Goal: Task Accomplishment & Management: Use online tool/utility

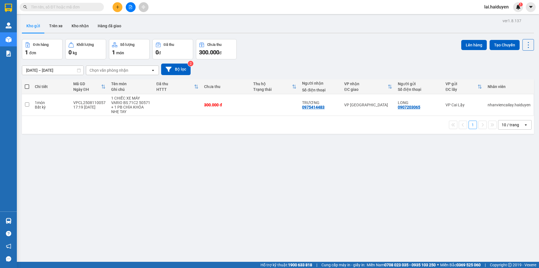
click at [344, 35] on div "ver 1.8.137 Kho gửi Trên xe Kho nhận Hàng đã giao Đơn hàng 1 đơn Khối lượng 0 k…" at bounding box center [278, 151] width 517 height 268
click at [55, 10] on input "text" at bounding box center [64, 7] width 66 height 6
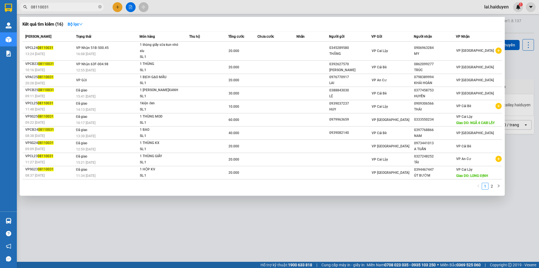
click at [52, 7] on input "08110031" at bounding box center [64, 7] width 66 height 6
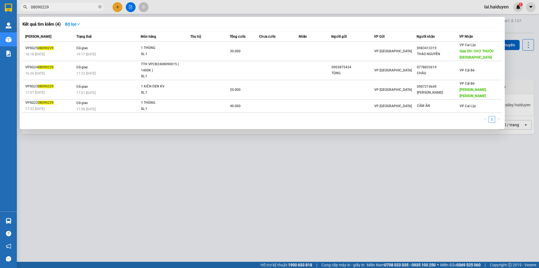
click at [326, 208] on div at bounding box center [269, 134] width 539 height 268
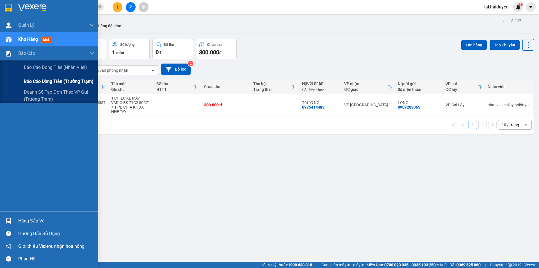
click at [46, 79] on span "Báo cáo dòng tiền (trưởng trạm)" at bounding box center [59, 81] width 70 height 7
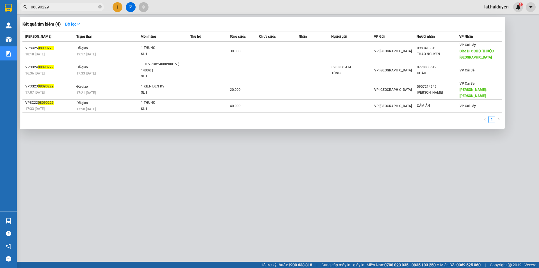
click at [72, 5] on input "08090229" at bounding box center [64, 7] width 66 height 6
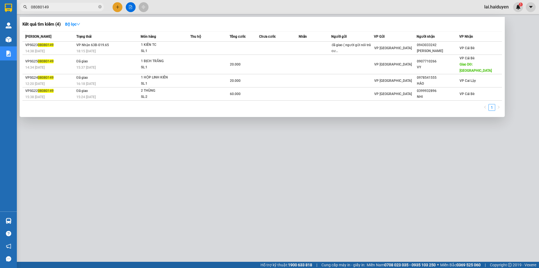
type input "08080149"
click at [241, 155] on div at bounding box center [269, 134] width 539 height 268
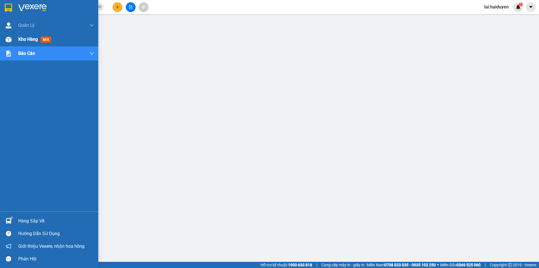
click at [31, 39] on span "Kho hàng" at bounding box center [28, 38] width 20 height 5
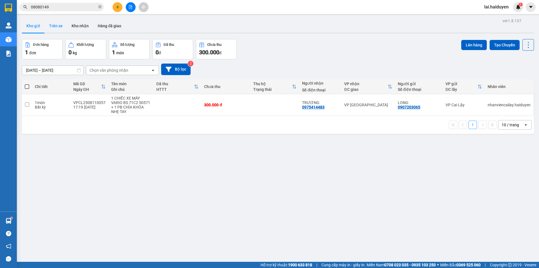
click at [50, 26] on button "Trên xe" at bounding box center [56, 25] width 22 height 13
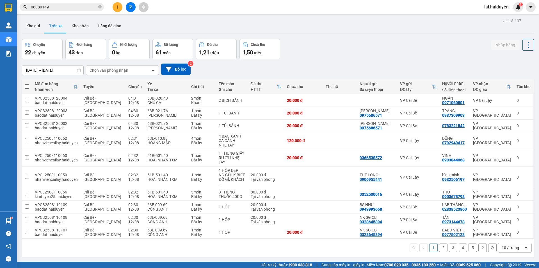
click at [124, 72] on div "Chọn văn phòng nhận" at bounding box center [109, 70] width 39 height 6
click at [386, 63] on div "10/08/2025 – 12/08/2025 Press the down arrow key to interact with the calendar …" at bounding box center [278, 69] width 512 height 12
click at [428, 97] on td "VP Cái Bè" at bounding box center [418, 100] width 42 height 13
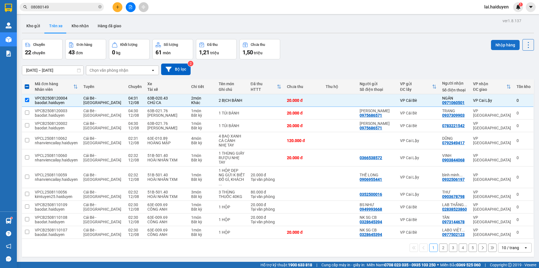
click at [494, 41] on button "Nhập hàng" at bounding box center [505, 45] width 29 height 10
checkbox input "false"
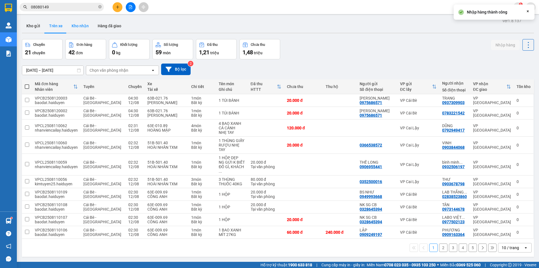
click at [79, 26] on button "Kho nhận" at bounding box center [80, 25] width 26 height 13
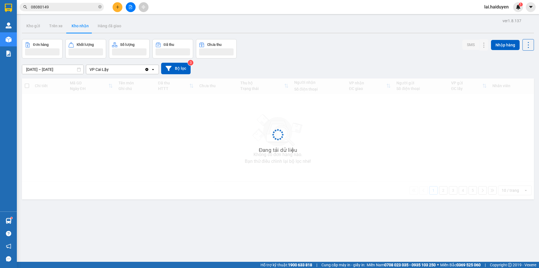
click at [79, 26] on button "Kho nhận" at bounding box center [80, 25] width 26 height 13
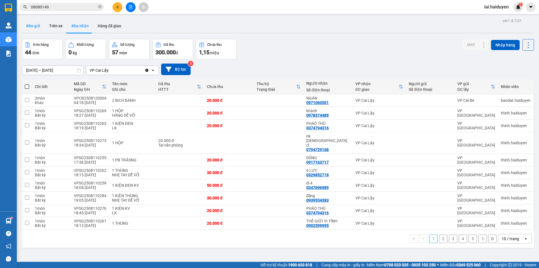
click at [38, 26] on button "Kho gửi" at bounding box center [33, 25] width 23 height 13
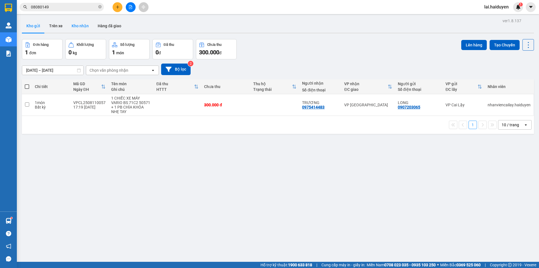
click at [81, 27] on button "Kho nhận" at bounding box center [80, 25] width 26 height 13
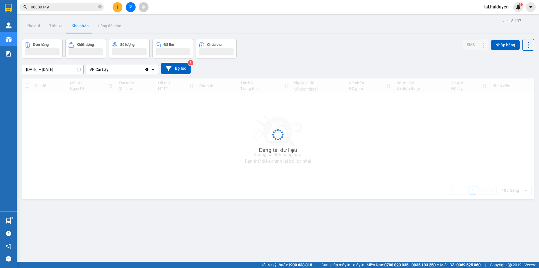
click at [81, 27] on button "Kho nhận" at bounding box center [80, 25] width 26 height 13
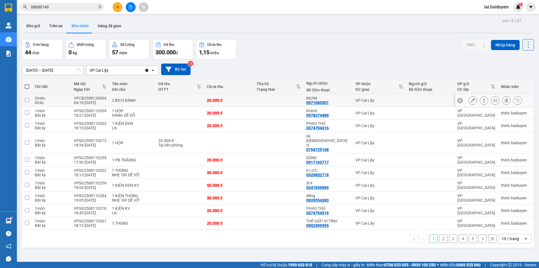
click at [251, 102] on div "20.000 đ" at bounding box center [229, 100] width 44 height 4
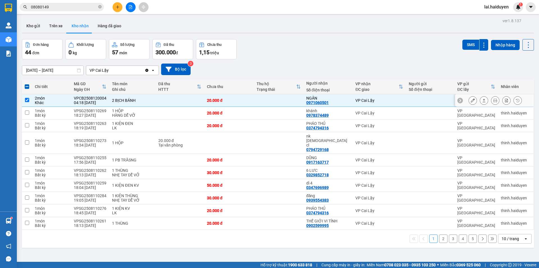
click at [227, 97] on td "20.000 đ" at bounding box center [229, 100] width 50 height 13
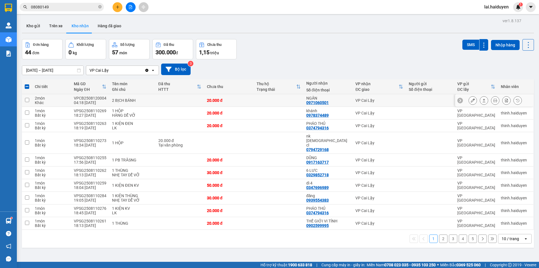
checkbox input "false"
click at [34, 25] on button "Kho gửi" at bounding box center [33, 25] width 23 height 13
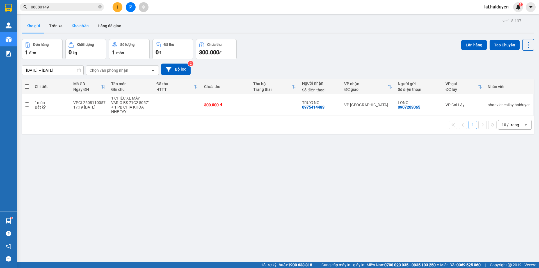
click at [74, 25] on button "Kho nhận" at bounding box center [80, 25] width 26 height 13
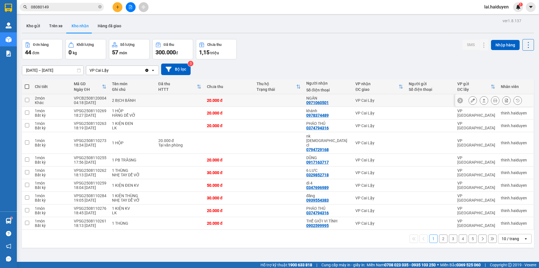
click at [172, 97] on td at bounding box center [180, 100] width 49 height 13
checkbox input "true"
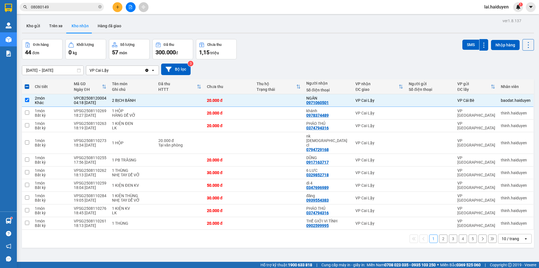
click at [271, 69] on div "10/08/2025 – 12/08/2025 Press the down arrow key to interact with the calendar …" at bounding box center [278, 69] width 512 height 12
click at [36, 27] on button "Kho gửi" at bounding box center [33, 25] width 23 height 13
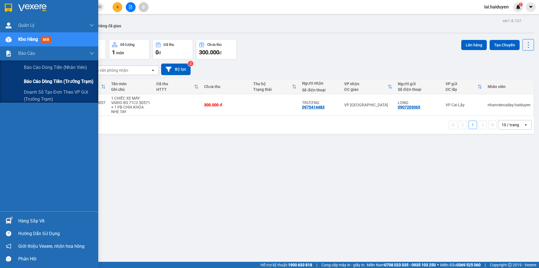
click at [57, 77] on div "Báo cáo dòng tiền (trưởng trạm)" at bounding box center [59, 81] width 70 height 14
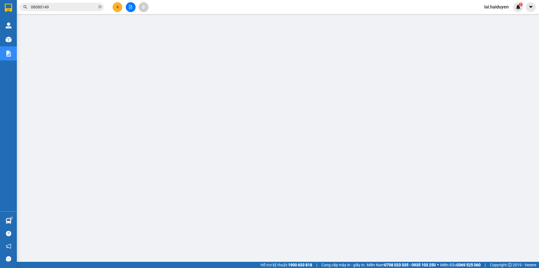
click at [76, 9] on input "08080149" at bounding box center [64, 7] width 66 height 6
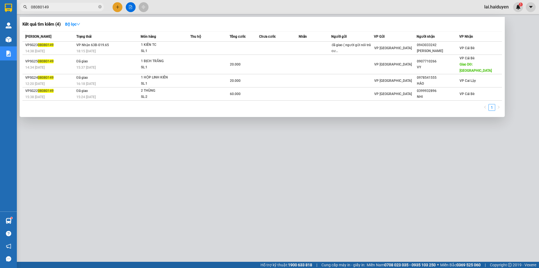
click at [76, 9] on input "08080149" at bounding box center [64, 7] width 66 height 6
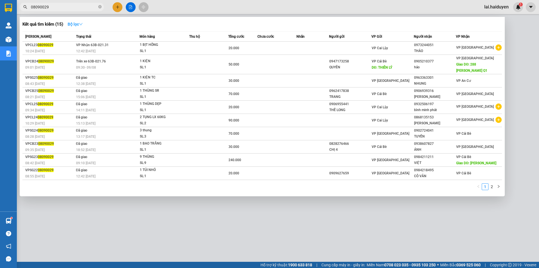
type input "08090029"
click at [73, 23] on strong "Bộ lọc" at bounding box center [75, 24] width 15 height 4
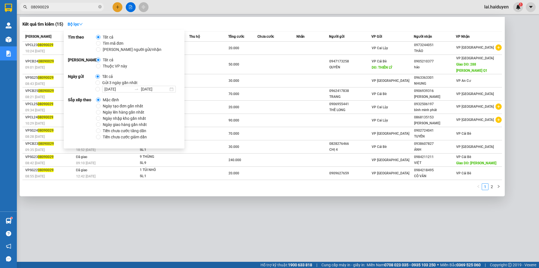
click at [94, 81] on strong "Ngày gửi" at bounding box center [82, 82] width 28 height 19
click at [99, 84] on label "Gửi 3 ngày gần nhất" at bounding box center [117, 82] width 44 height 6
click at [99, 84] on input "Gửi 3 ngày gần nhất" at bounding box center [97, 82] width 4 height 4
radio input "true"
radio input "false"
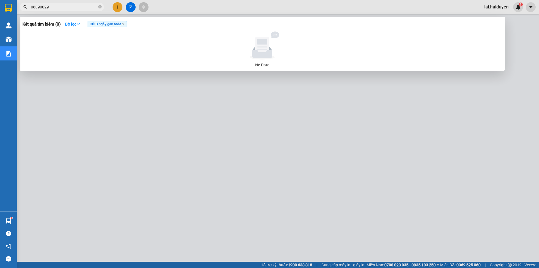
click at [75, 6] on input "08090029" at bounding box center [64, 7] width 66 height 6
click at [126, 25] on span "Gửi 3 ngày gần nhất" at bounding box center [107, 24] width 39 height 6
click at [125, 25] on icon "close" at bounding box center [123, 24] width 3 height 3
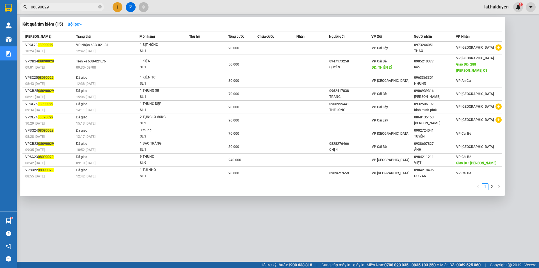
click at [81, 5] on input "08090029" at bounding box center [64, 7] width 66 height 6
type input "08090029"
click at [495, 184] on link "2" at bounding box center [492, 186] width 6 height 6
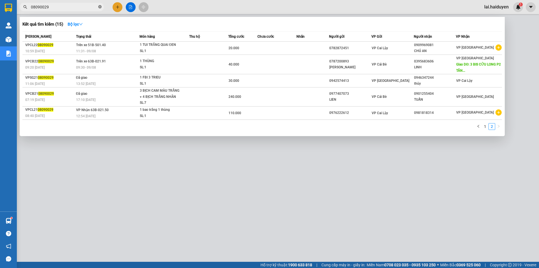
click at [99, 7] on icon "close-circle" at bounding box center [99, 6] width 3 height 3
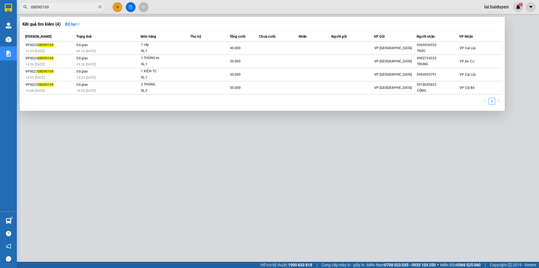
click at [107, 156] on div at bounding box center [269, 134] width 539 height 268
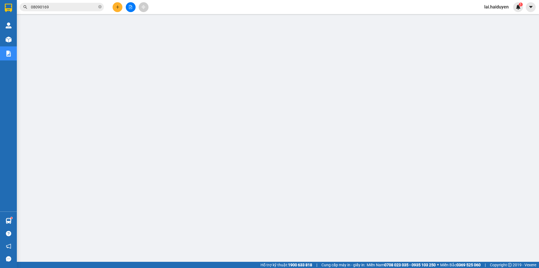
click at [70, 4] on input "08090169" at bounding box center [64, 7] width 66 height 6
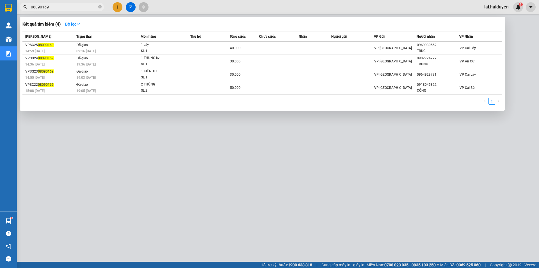
click at [70, 4] on input "08090169" at bounding box center [64, 7] width 66 height 6
paste input "VPSG2508090177"
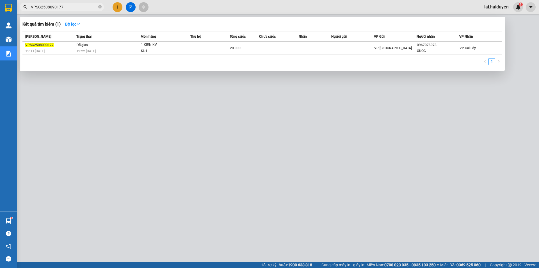
type input "VPSG2508090177"
click at [204, 5] on div at bounding box center [269, 134] width 539 height 268
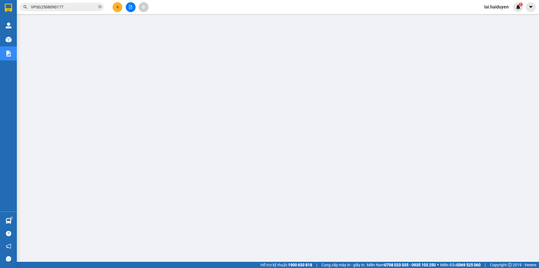
click at [495, 11] on div "lai.haiduyen 1" at bounding box center [501, 7] width 43 height 10
click at [498, 8] on span "lai.haiduyen" at bounding box center [496, 6] width 33 height 7
click at [484, 16] on icon "login" at bounding box center [484, 17] width 3 height 3
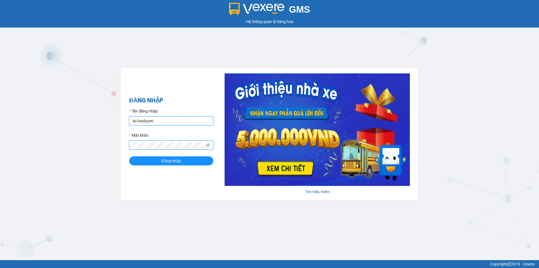
type input "kimtuyen25.haiduyen"
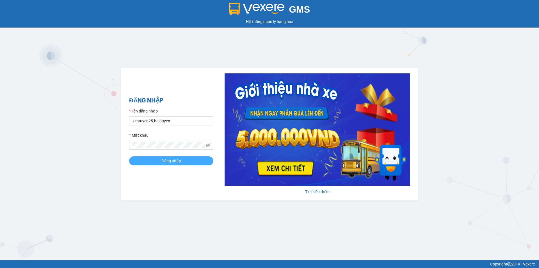
click at [201, 158] on button "Đăng nhập" at bounding box center [171, 160] width 84 height 9
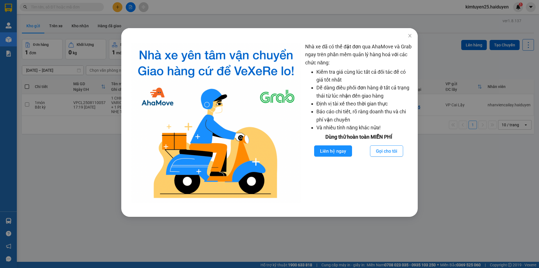
click at [217, 22] on div "Nhà xe đã có thể đặt đơn qua AhaMove và Grab ngay trên phần mềm quản lý hàng ho…" at bounding box center [269, 134] width 539 height 268
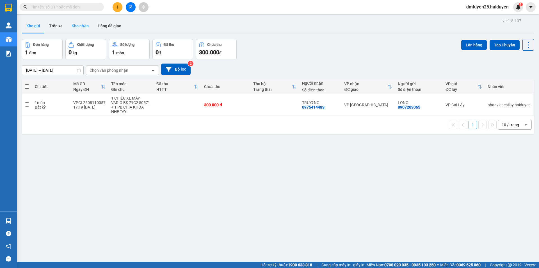
drag, startPoint x: 75, startPoint y: 20, endPoint x: 83, endPoint y: 24, distance: 8.8
click at [75, 21] on button "Kho nhận" at bounding box center [80, 25] width 26 height 13
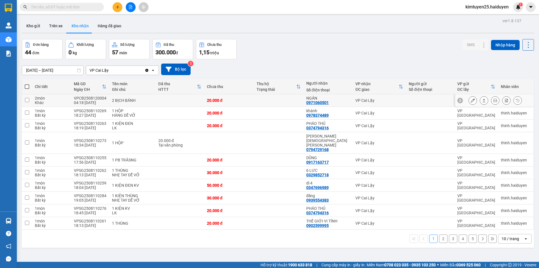
click at [469, 97] on div at bounding box center [473, 100] width 8 height 8
click at [470, 102] on button at bounding box center [473, 100] width 8 height 10
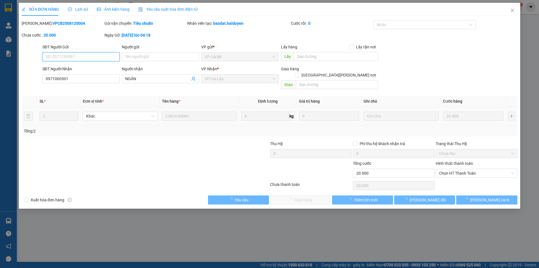
type input "0971060501"
type input "NGÂN"
type input "20.000"
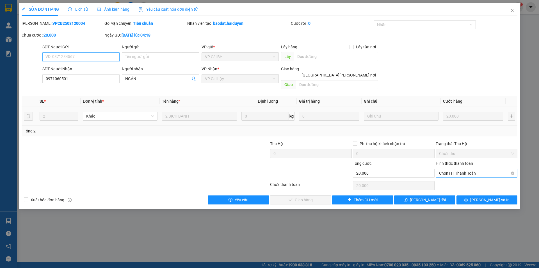
click at [449, 169] on span "Chọn HT Thanh Toán" at bounding box center [476, 173] width 75 height 8
drag, startPoint x: 442, startPoint y: 178, endPoint x: 438, endPoint y: 178, distance: 4.2
click at [442, 178] on div "Tại văn phòng" at bounding box center [476, 178] width 75 height 6
type input "0"
click at [292, 197] on span "[PERSON_NAME] và [PERSON_NAME] hàng" at bounding box center [319, 200] width 76 height 6
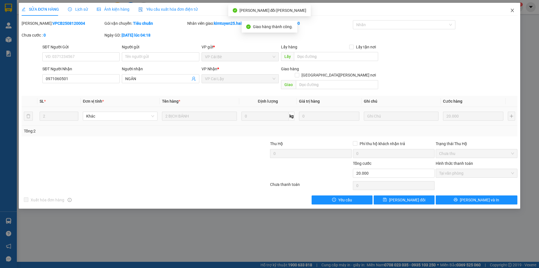
click at [509, 10] on span "Close" at bounding box center [513, 11] width 16 height 16
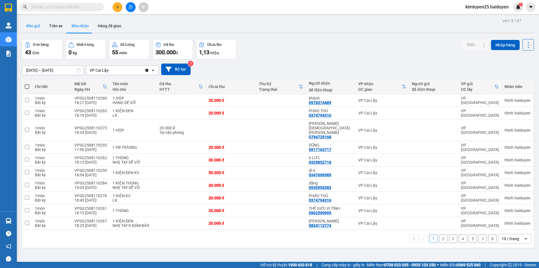
click at [40, 28] on button "Kho gửi" at bounding box center [33, 25] width 23 height 13
